Goal: Information Seeking & Learning: Learn about a topic

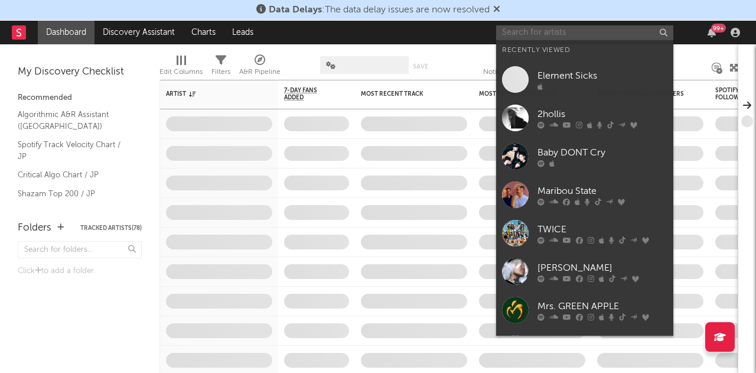
click at [591, 35] on input "text" at bounding box center [584, 32] width 177 height 15
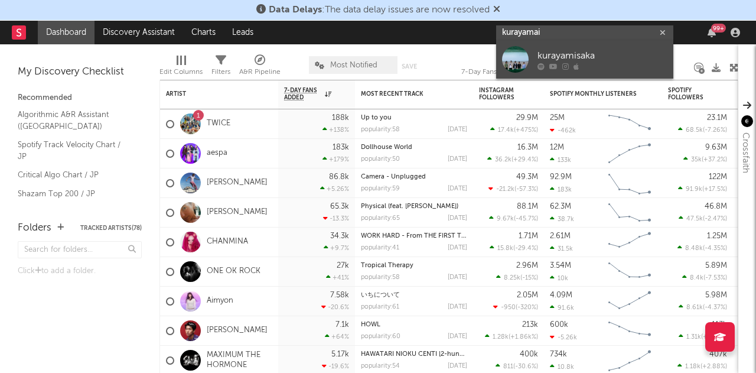
type input "kurayamai"
click at [580, 60] on div "kurayamisaka" at bounding box center [603, 56] width 130 height 14
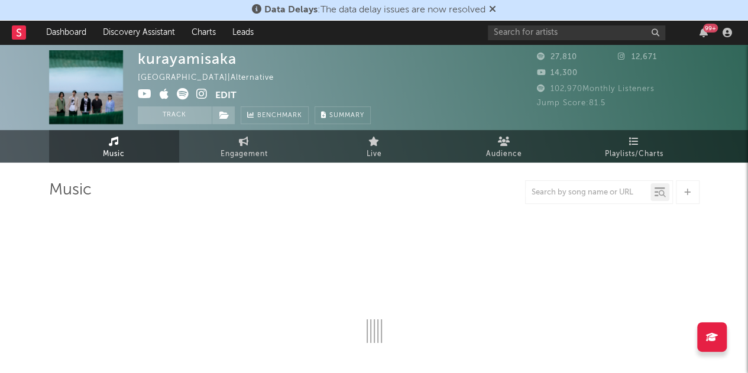
select select "6m"
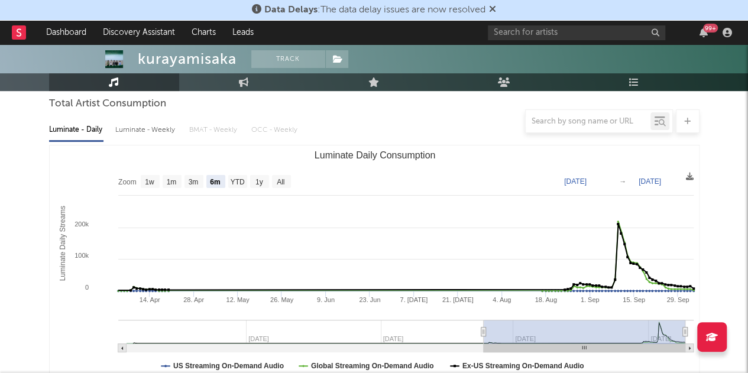
scroll to position [109, 0]
